Goal: Navigation & Orientation: Find specific page/section

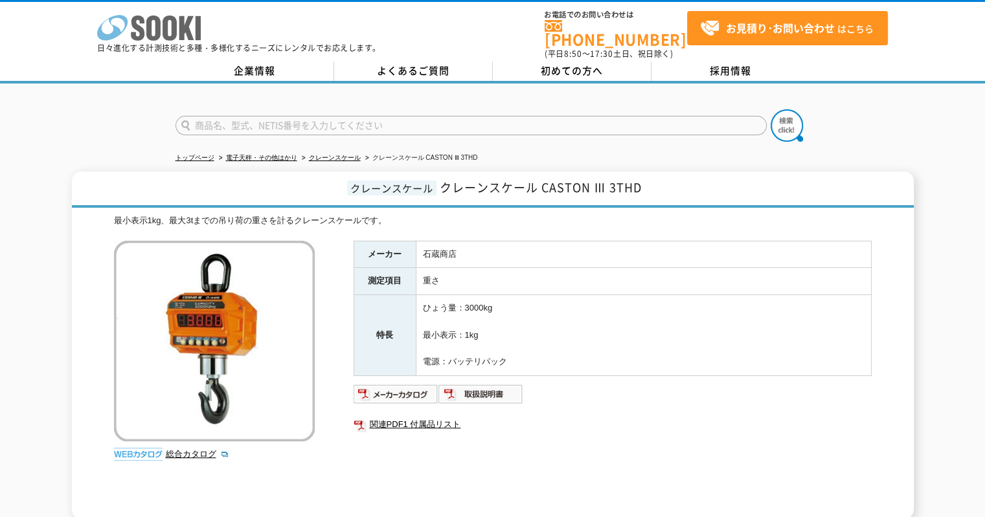
click at [137, 34] on icon "株式会社 ソーキ" at bounding box center [149, 28] width 104 height 26
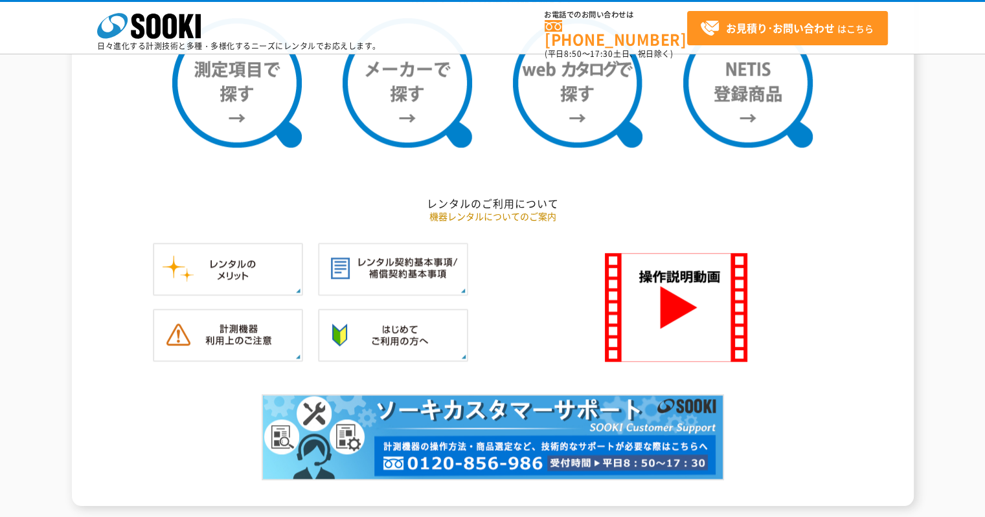
scroll to position [1101, 0]
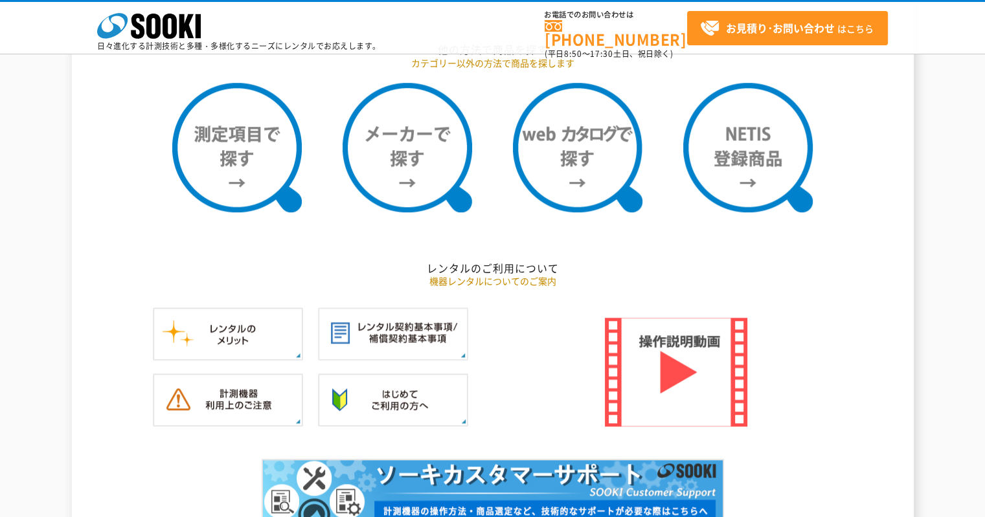
click at [651, 368] on img at bounding box center [676, 372] width 142 height 109
click at [678, 368] on img at bounding box center [676, 372] width 142 height 109
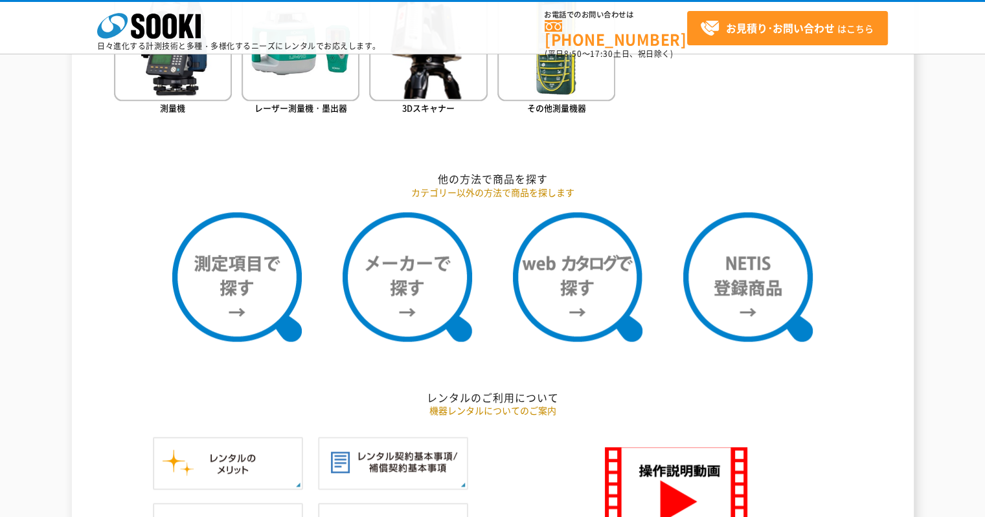
scroll to position [1166, 0]
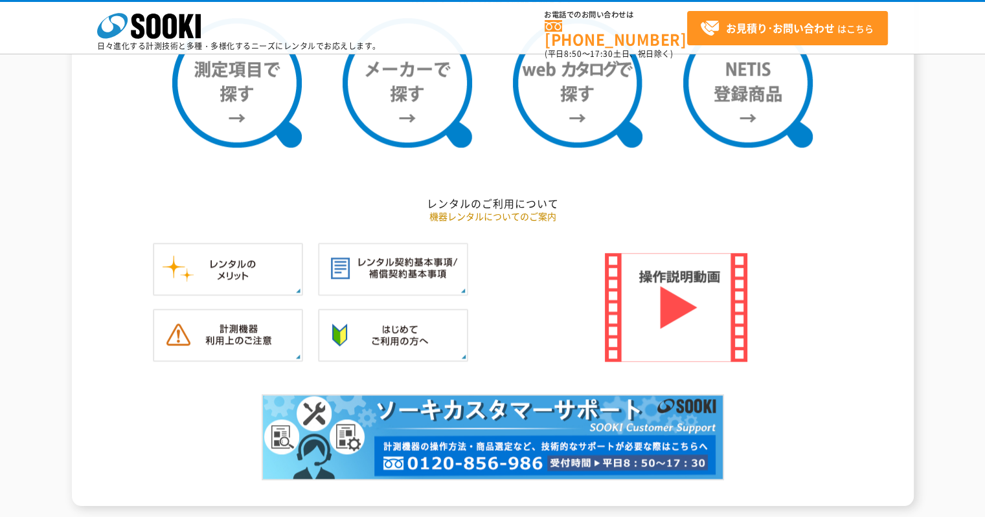
click at [662, 295] on img at bounding box center [676, 307] width 142 height 109
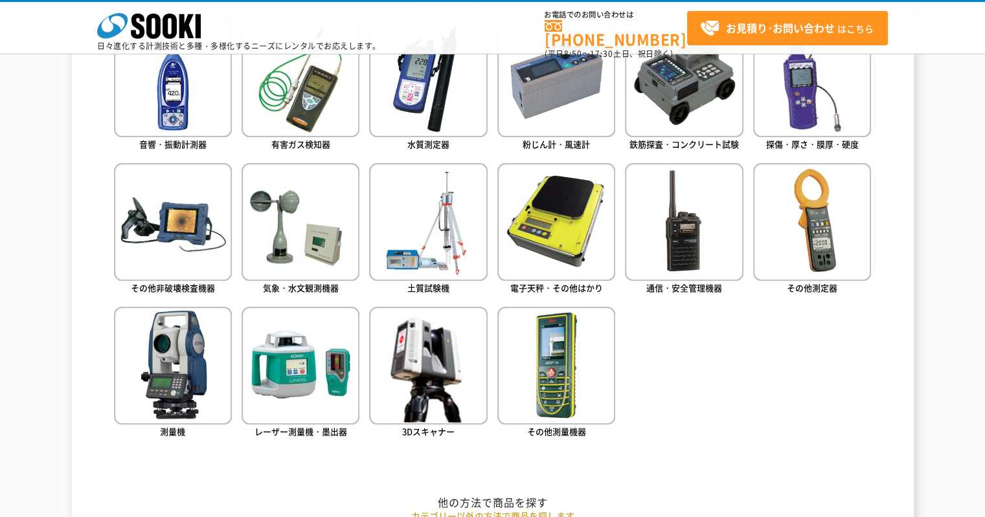
scroll to position [583, 0]
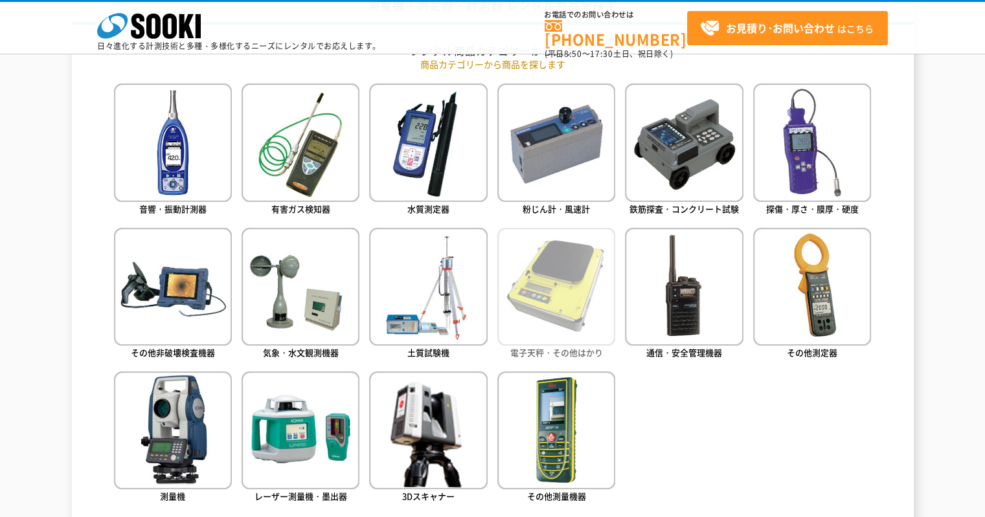
click at [572, 310] on img at bounding box center [556, 287] width 118 height 118
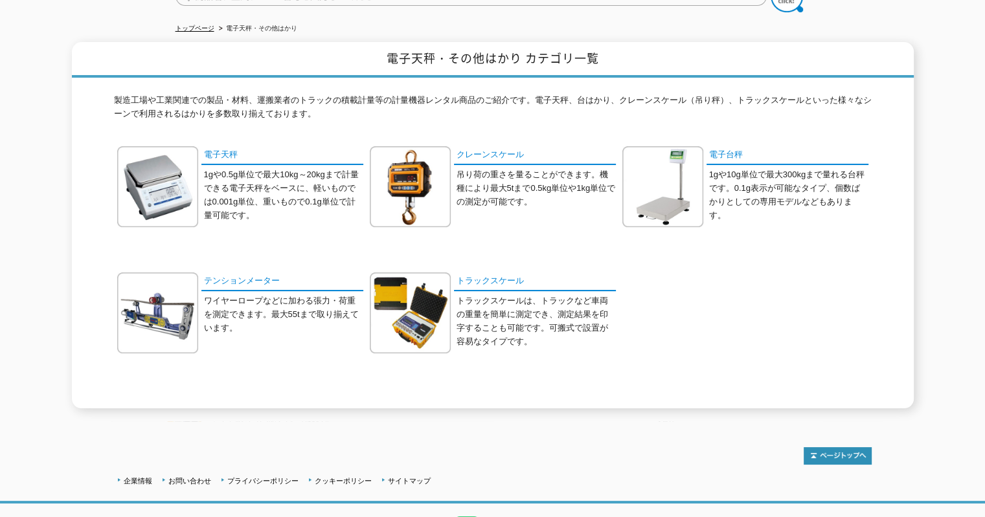
scroll to position [194, 0]
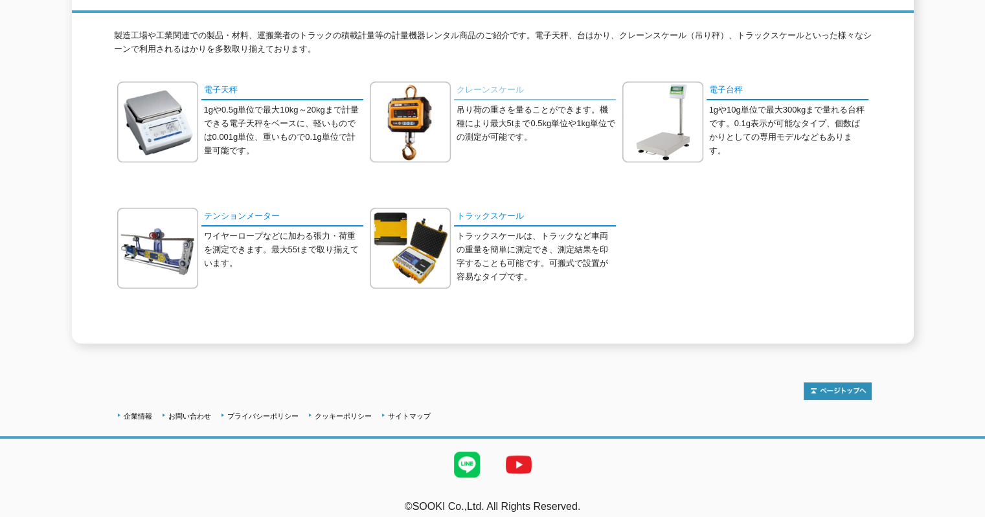
click at [513, 82] on link "クレーンスケール" at bounding box center [535, 91] width 162 height 19
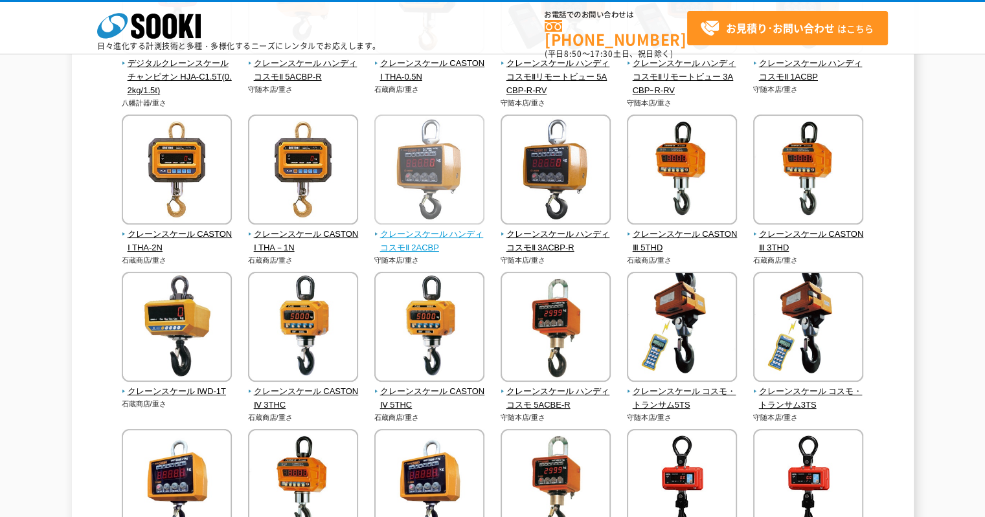
scroll to position [324, 0]
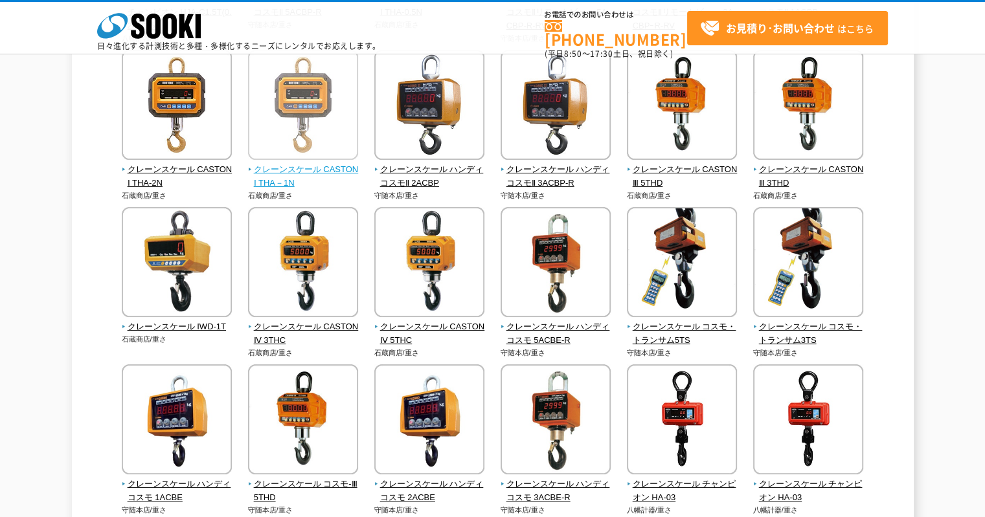
click at [290, 170] on span "クレーンスケール CASTONⅠ THA－1N" at bounding box center [303, 176] width 111 height 27
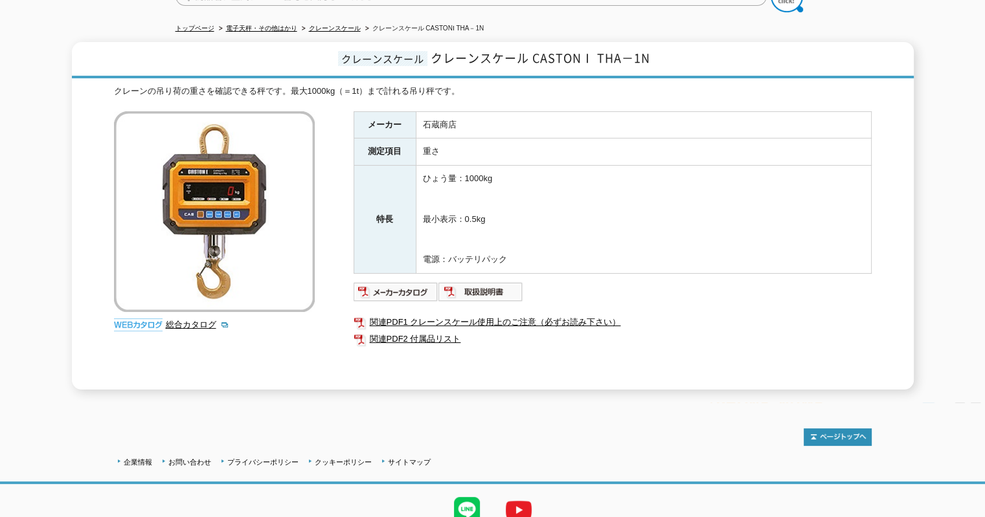
scroll to position [177, 0]
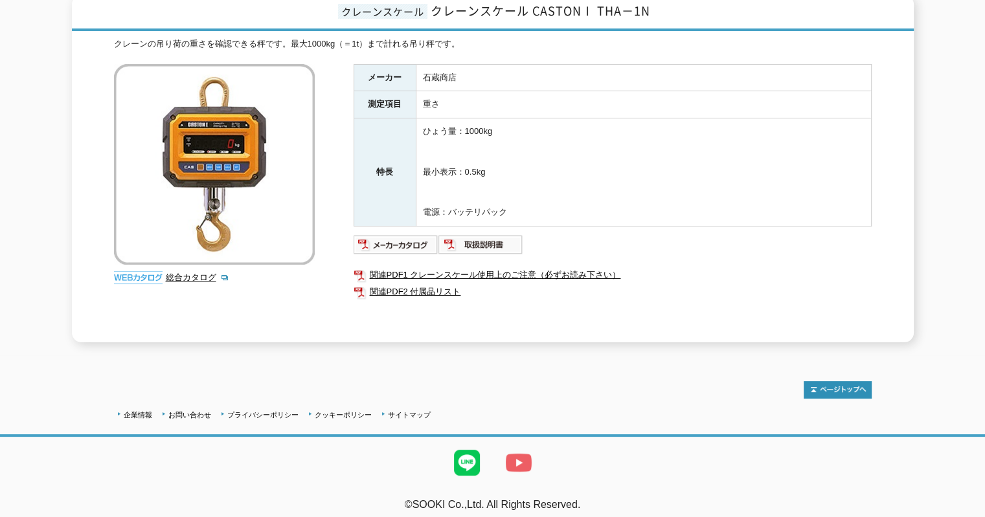
click at [515, 451] on img at bounding box center [519, 463] width 52 height 52
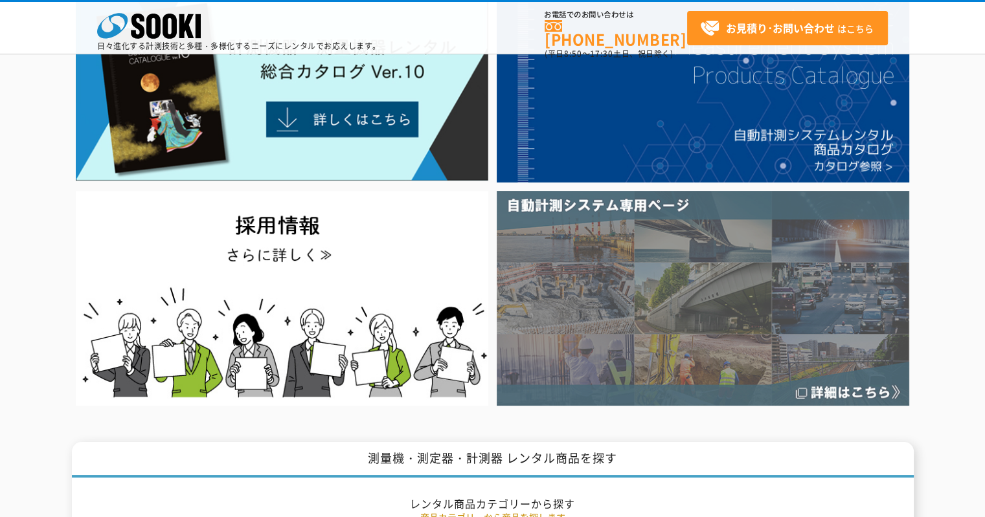
scroll to position [65, 0]
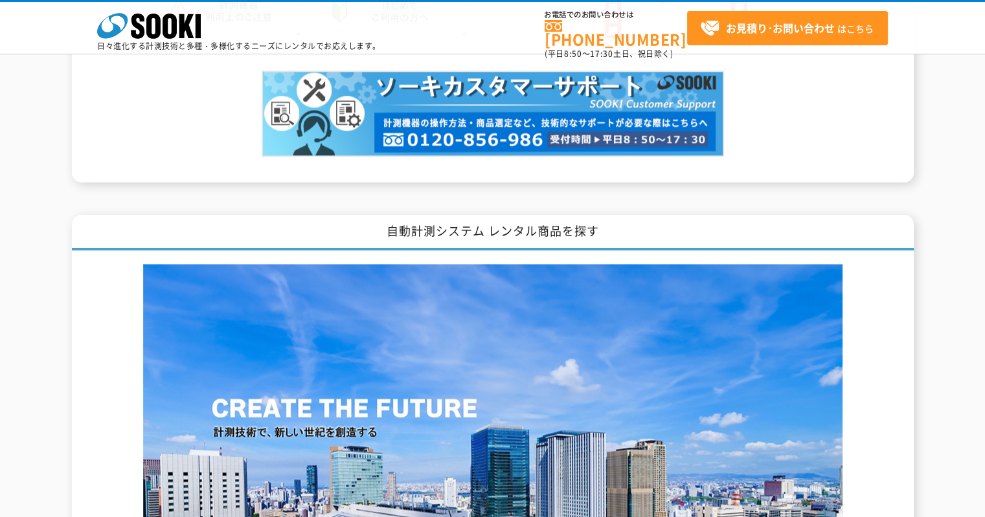
scroll to position [1230, 0]
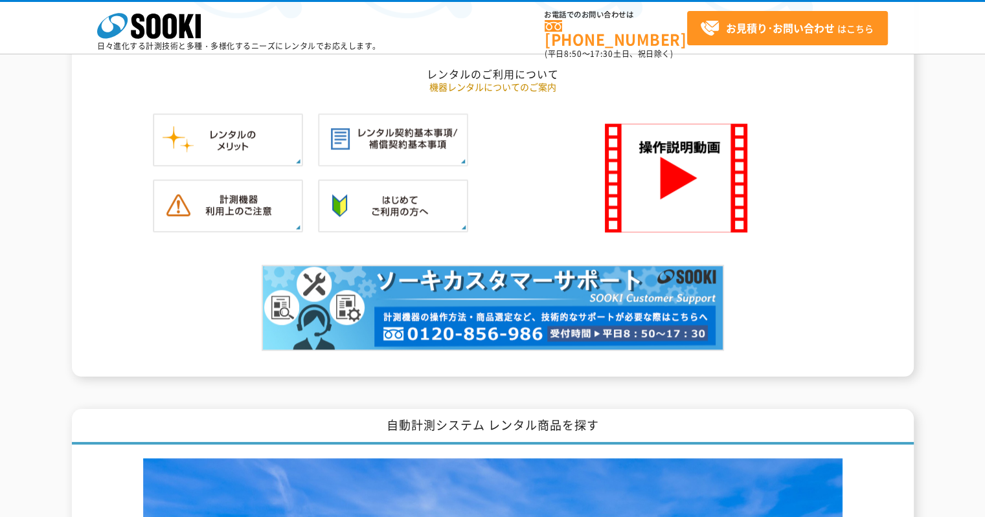
scroll to position [1360, 0]
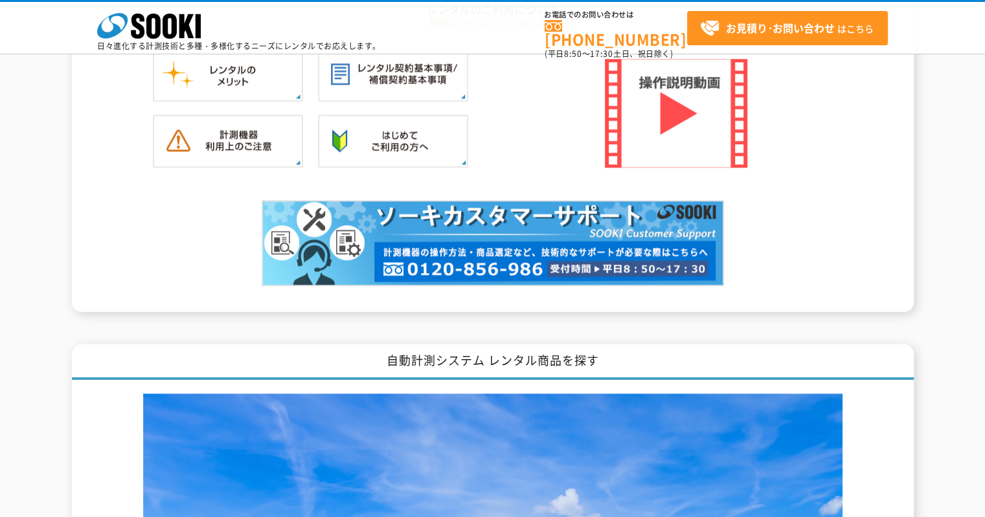
click at [670, 100] on img at bounding box center [676, 113] width 142 height 109
